Goal: Task Accomplishment & Management: Complete application form

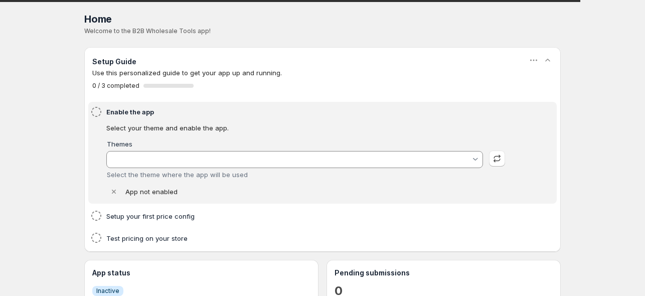
scroll to position [150, 0]
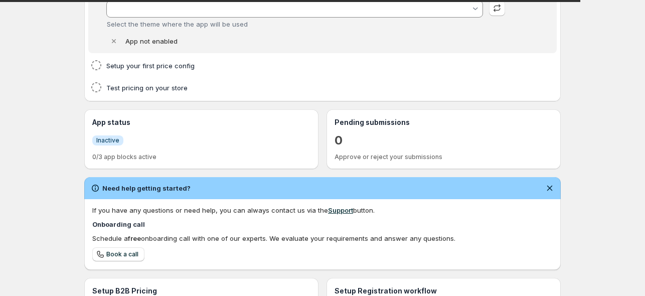
type input "[PERSON_NAME]"
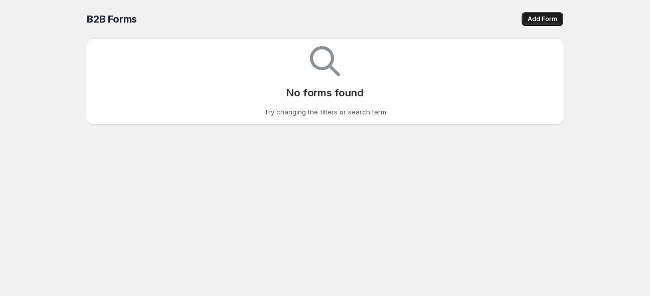
click at [543, 20] on span "Add Form" at bounding box center [542, 19] width 30 height 8
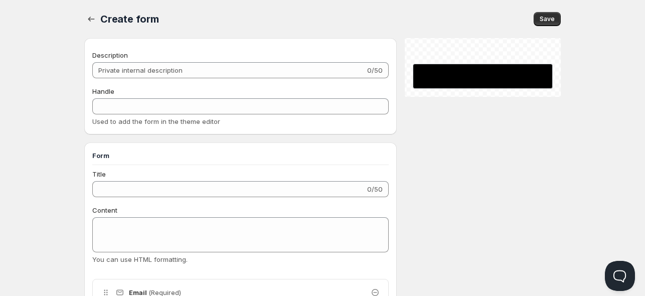
checkbox input "true"
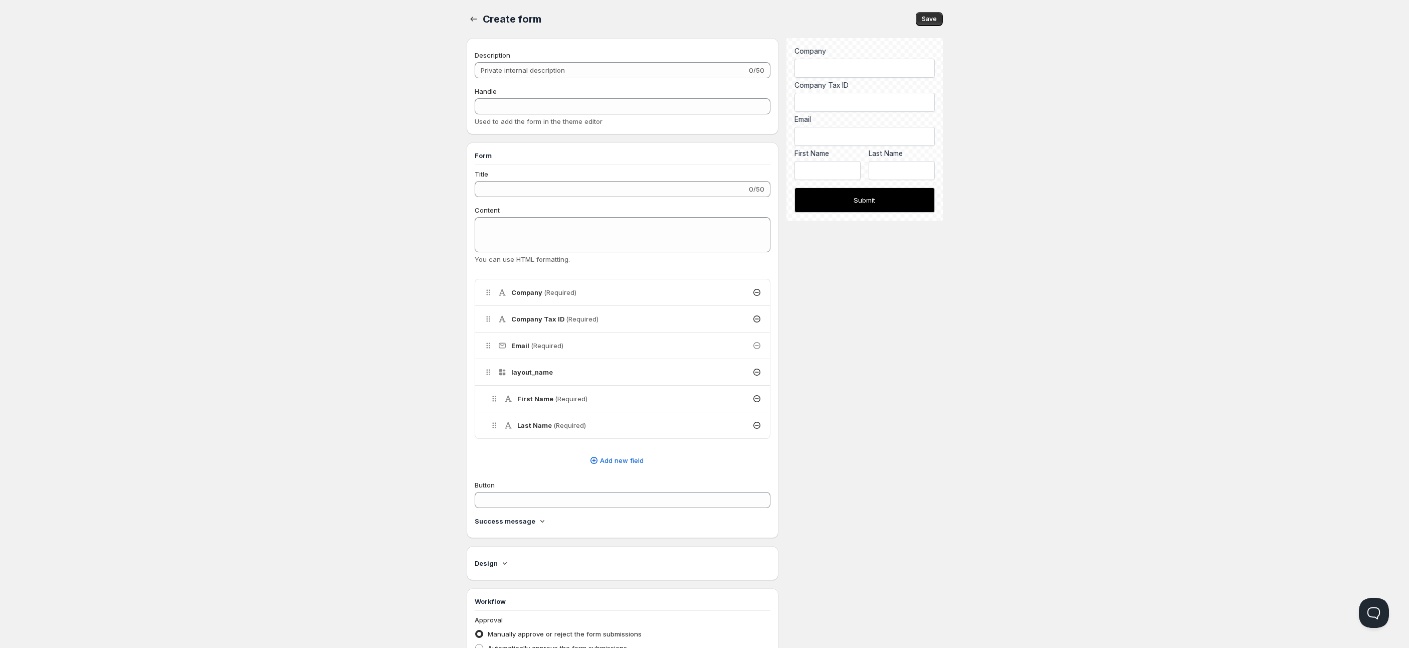
click at [501, 295] on icon at bounding box center [505, 563] width 10 height 10
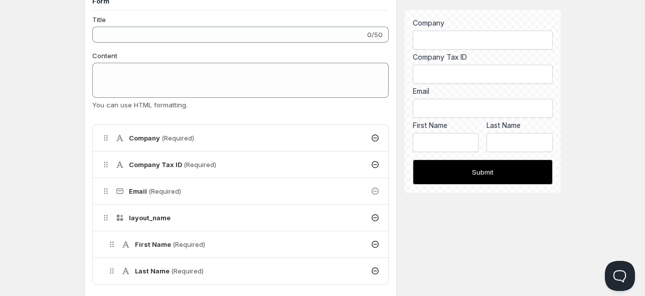
scroll to position [251, 0]
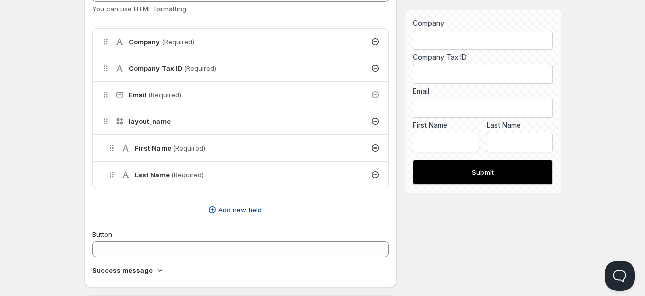
click at [213, 206] on icon "button" at bounding box center [212, 209] width 10 height 10
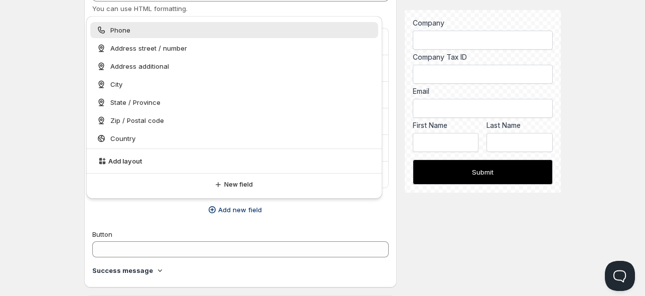
click at [190, 216] on button "Add new field" at bounding box center [234, 209] width 296 height 16
click at [237, 210] on span "Add new field" at bounding box center [240, 209] width 44 height 10
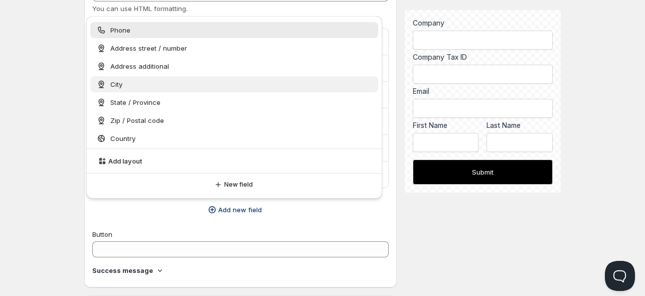
scroll to position [200, 0]
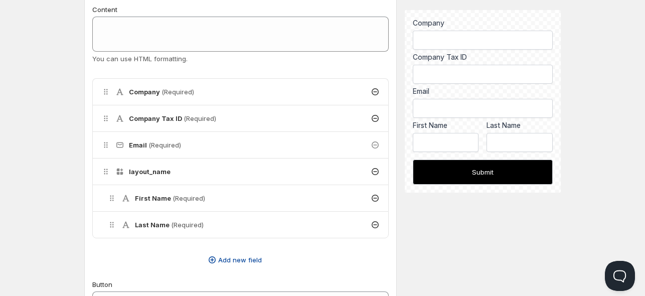
click at [228, 256] on span "Add new field" at bounding box center [240, 260] width 44 height 10
